Goal: Task Accomplishment & Management: Use online tool/utility

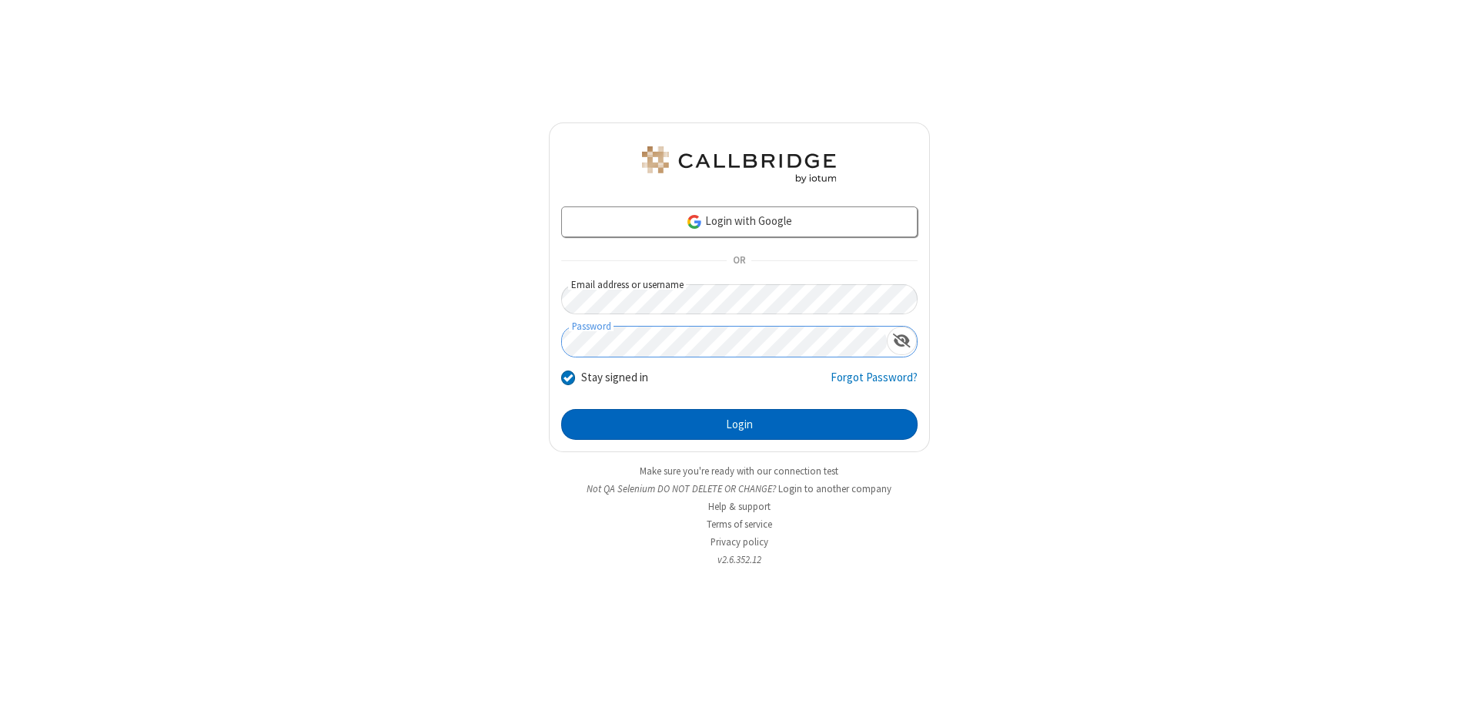
click at [739, 424] on button "Login" at bounding box center [739, 424] width 356 height 31
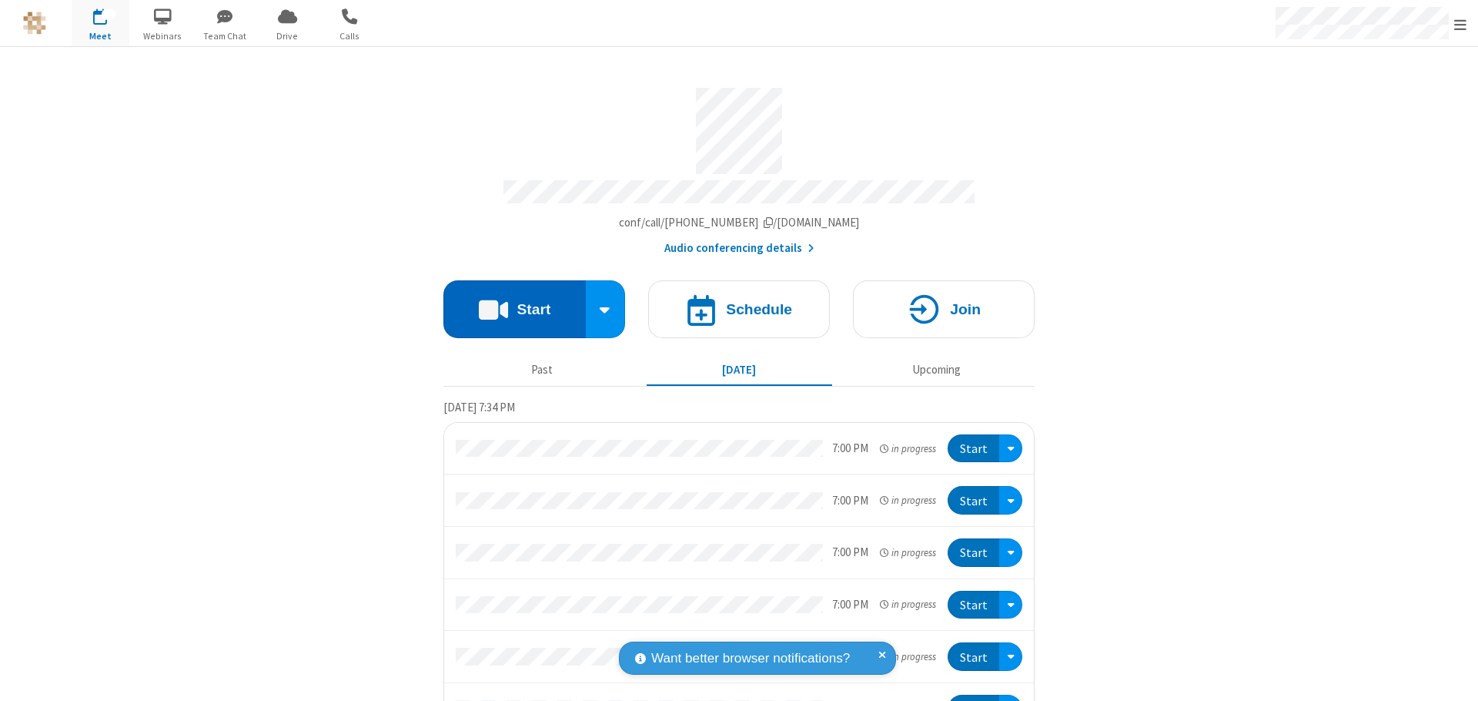
click at [508, 302] on button "Start" at bounding box center [514, 309] width 142 height 58
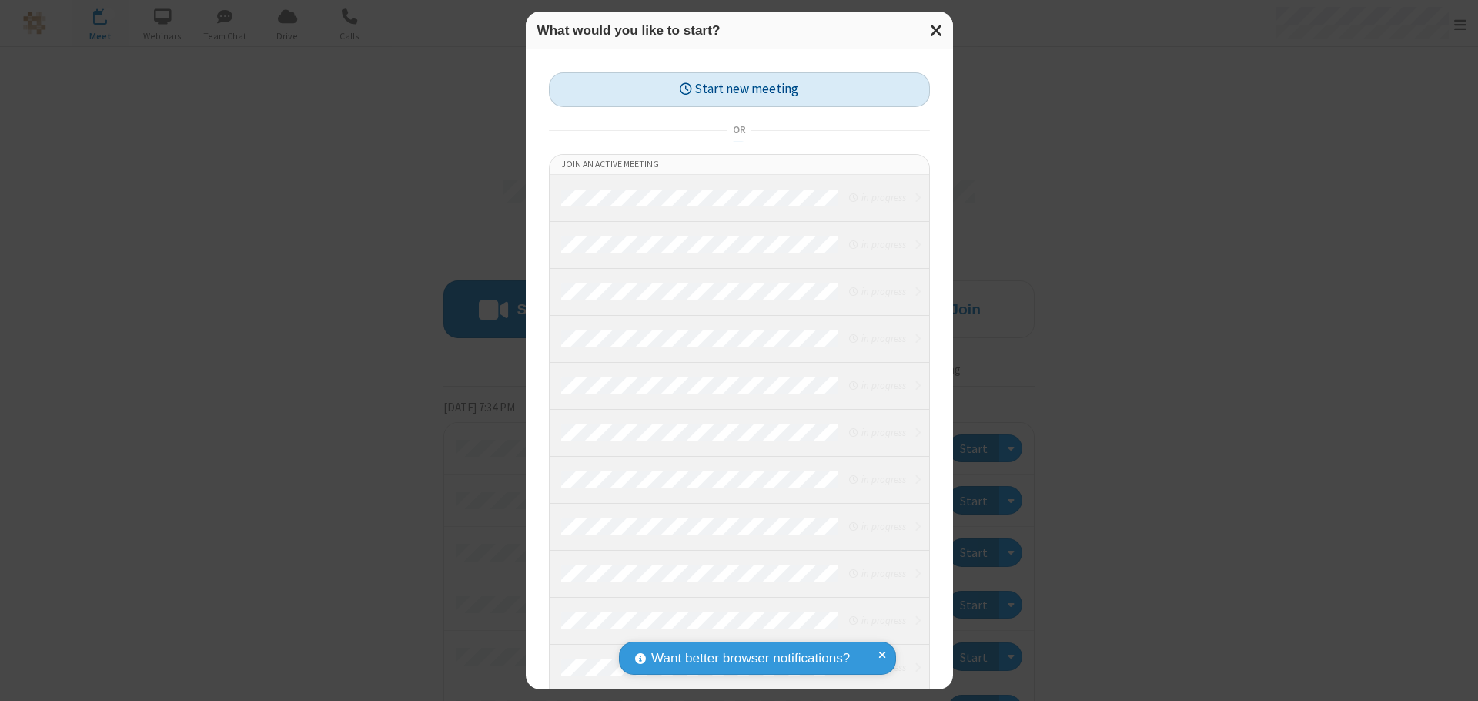
click at [739, 89] on button "Start new meeting" at bounding box center [739, 89] width 381 height 35
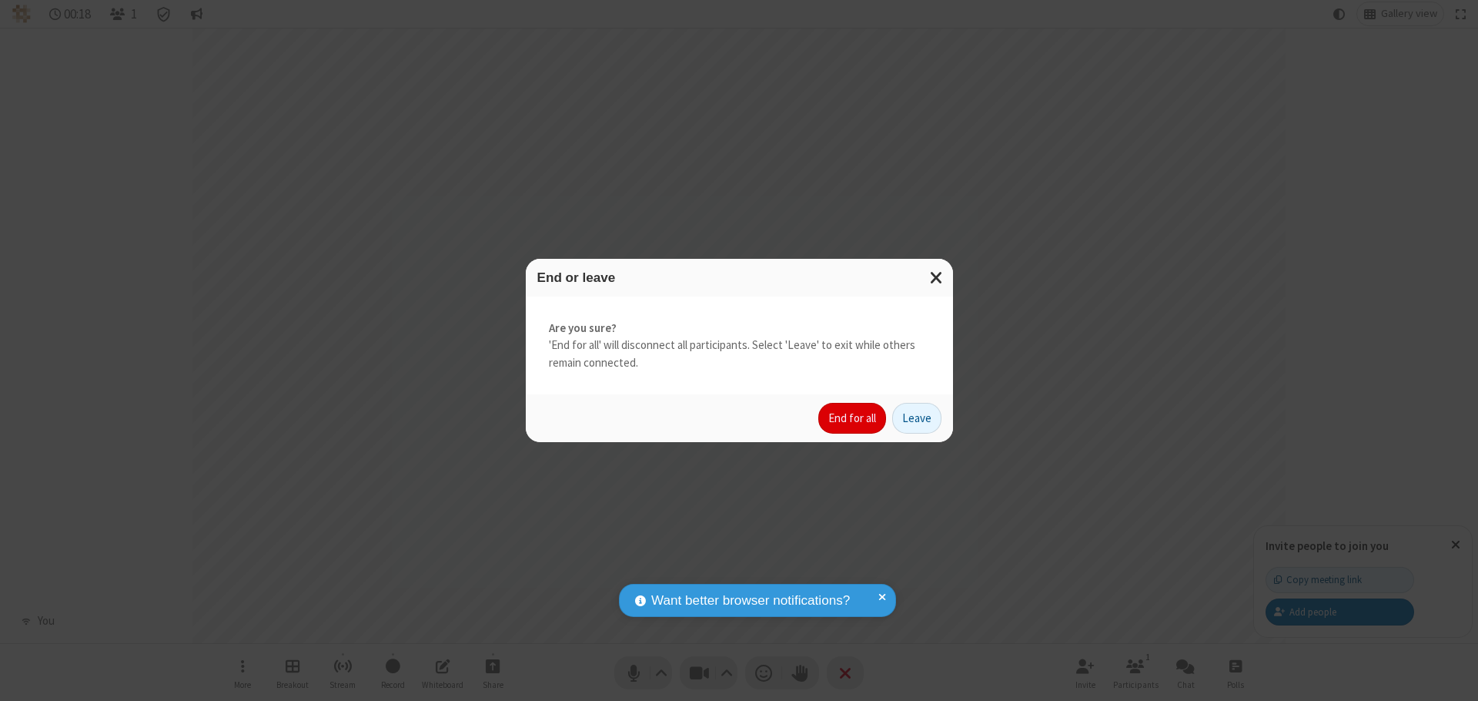
click at [853, 418] on button "End for all" at bounding box center [852, 418] width 68 height 31
